Goal: Information Seeking & Learning: Learn about a topic

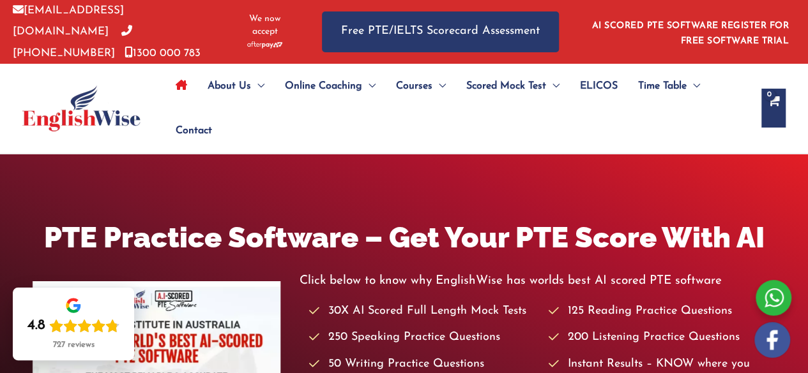
scroll to position [1, 0]
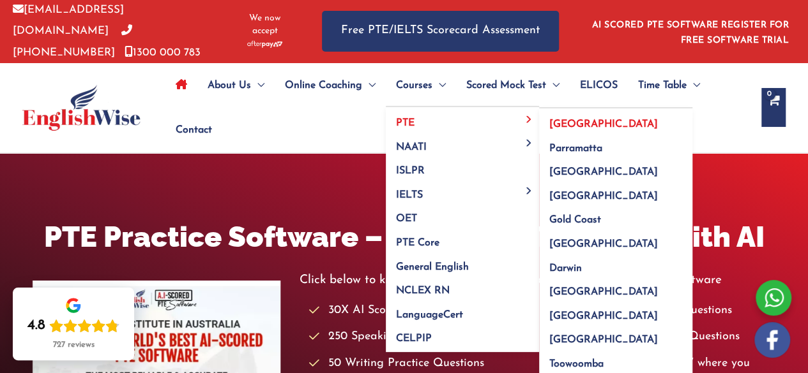
click at [561, 119] on span "[GEOGRAPHIC_DATA]" at bounding box center [603, 124] width 109 height 10
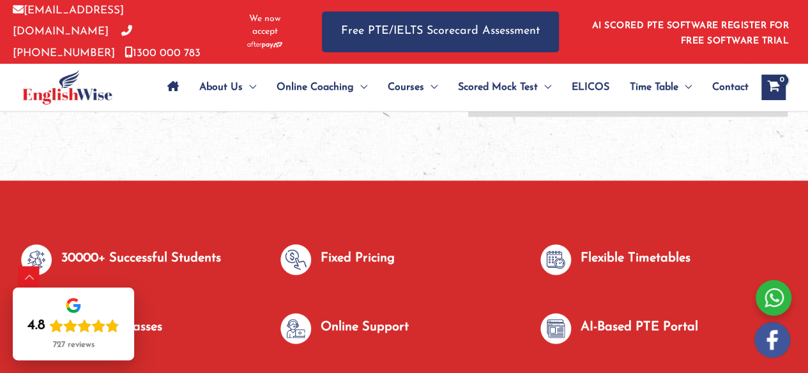
scroll to position [599, 0]
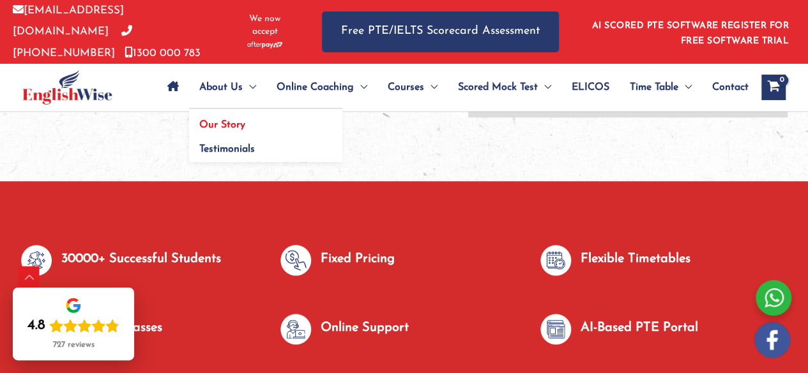
click at [235, 126] on span "Our Story" at bounding box center [222, 125] width 46 height 10
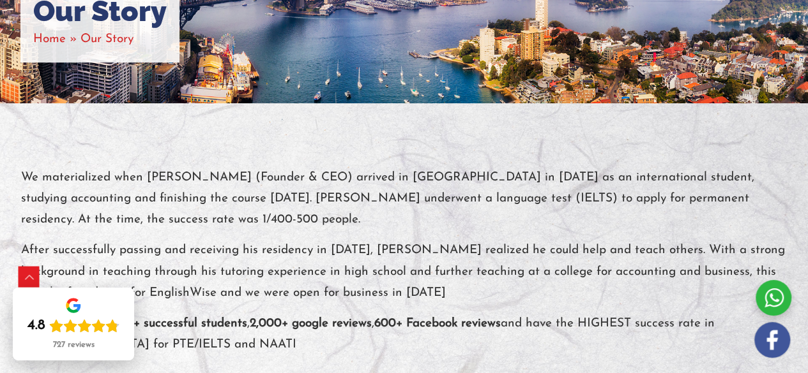
click at [375, 219] on p "We materialized when [PERSON_NAME] (Founder & CEO) arrived in [GEOGRAPHIC_DATA]…" at bounding box center [404, 199] width 766 height 64
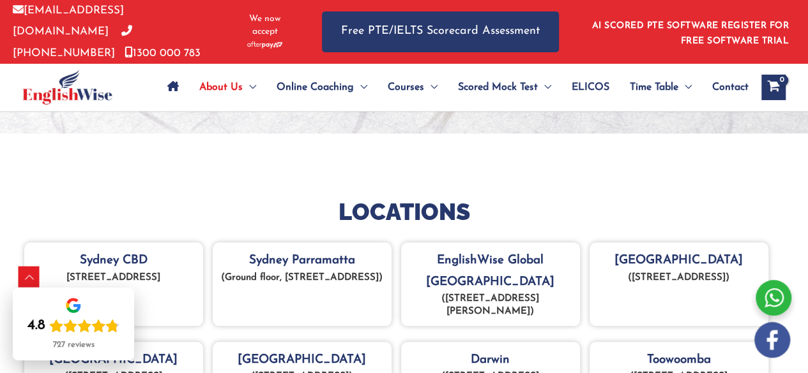
scroll to position [494, 0]
